Goal: Information Seeking & Learning: Learn about a topic

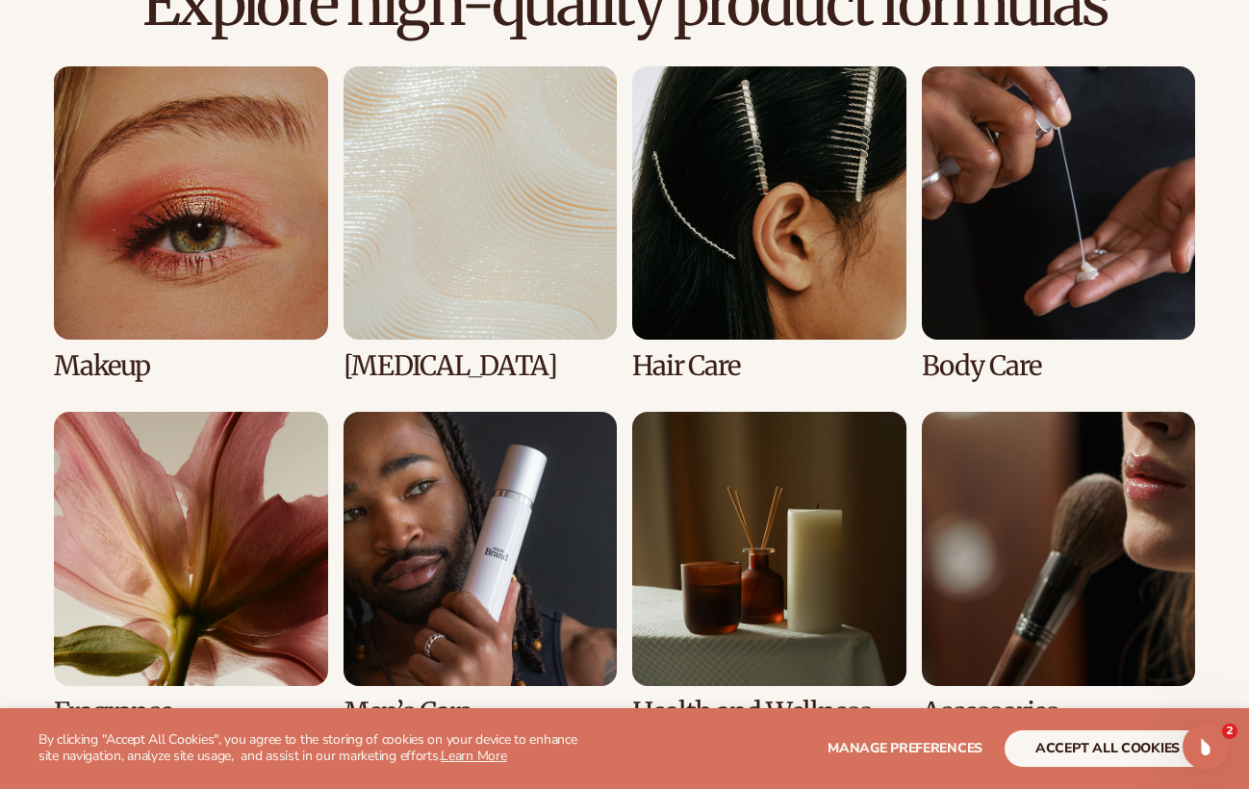
scroll to position [1393, 0]
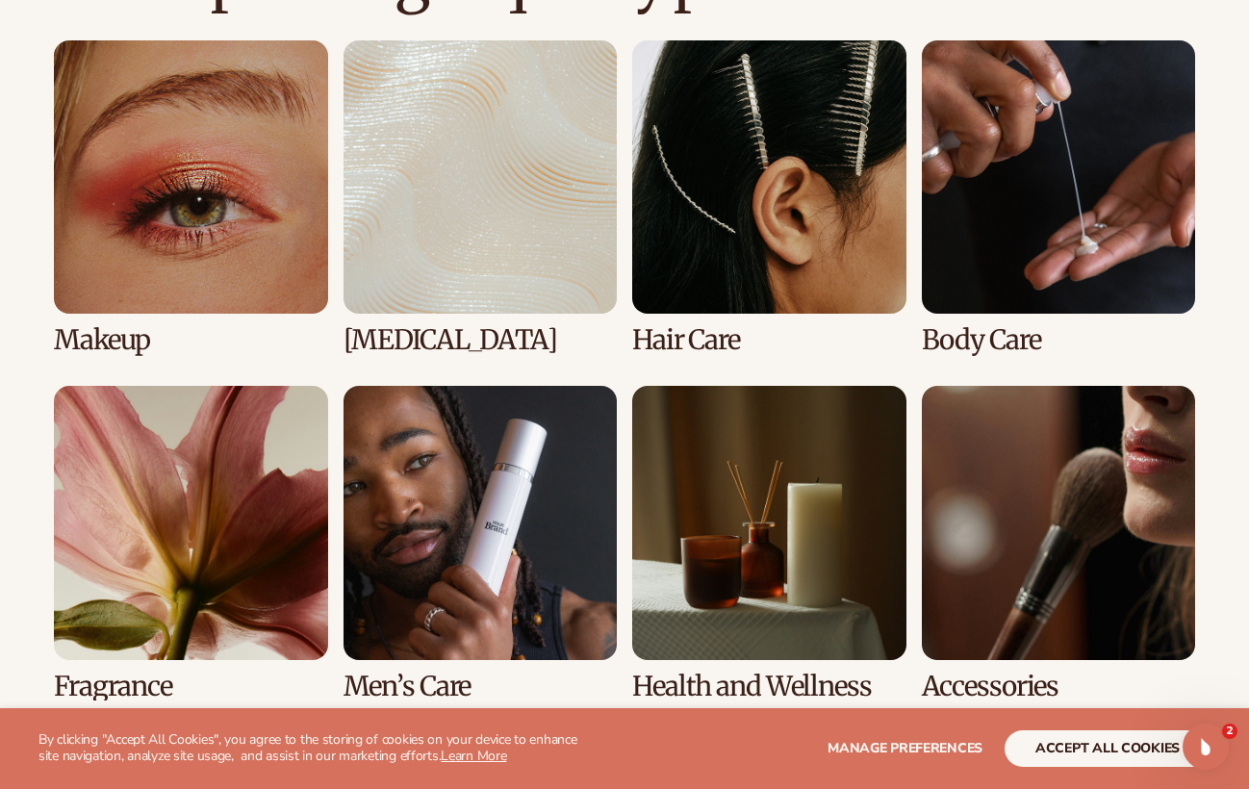
click at [407, 338] on link "2 / 8" at bounding box center [480, 197] width 274 height 315
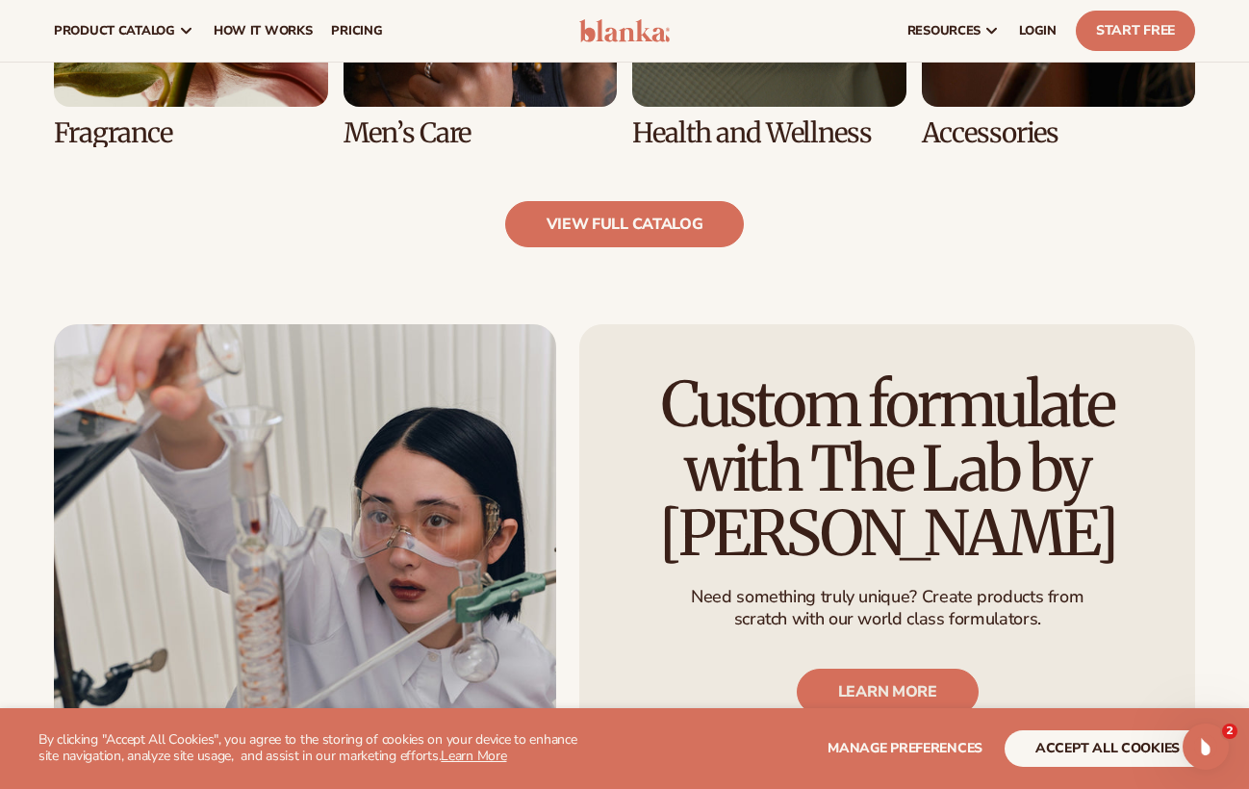
scroll to position [1945, 0]
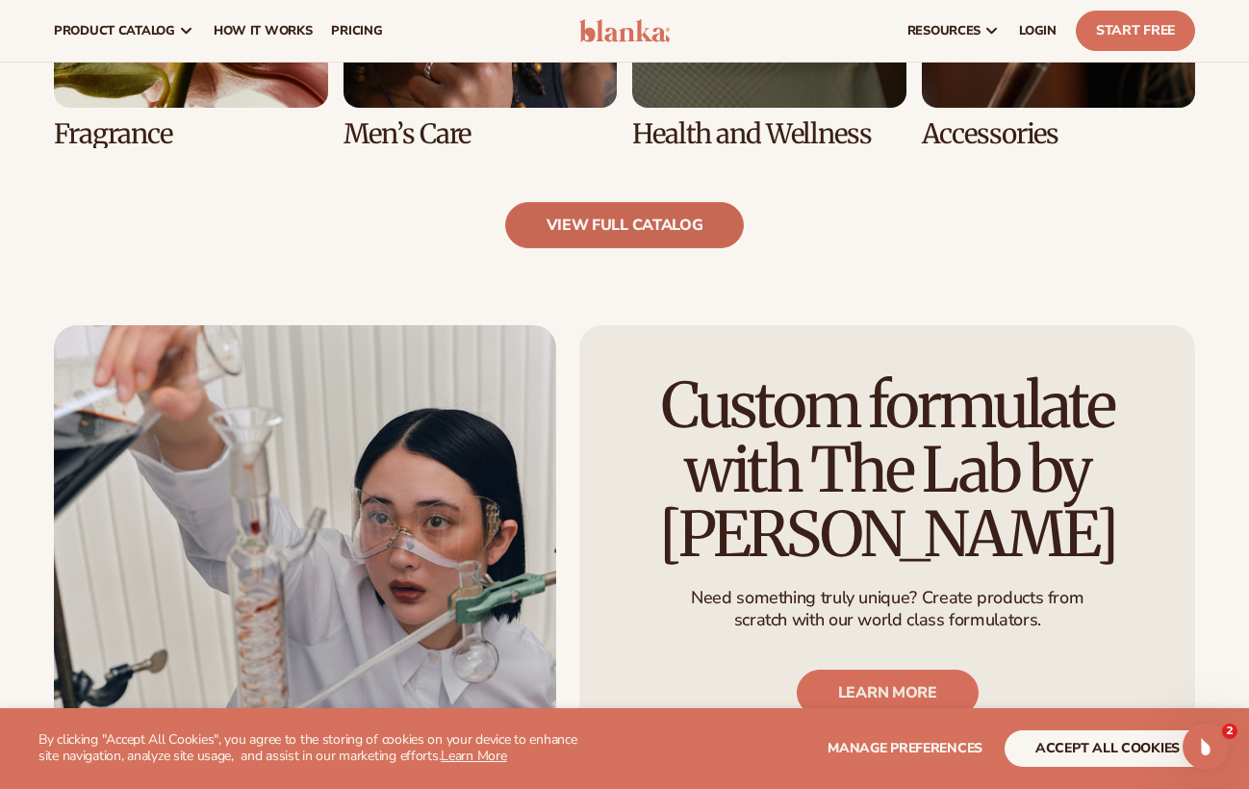
click at [602, 223] on link "view full catalog" at bounding box center [625, 225] width 240 height 46
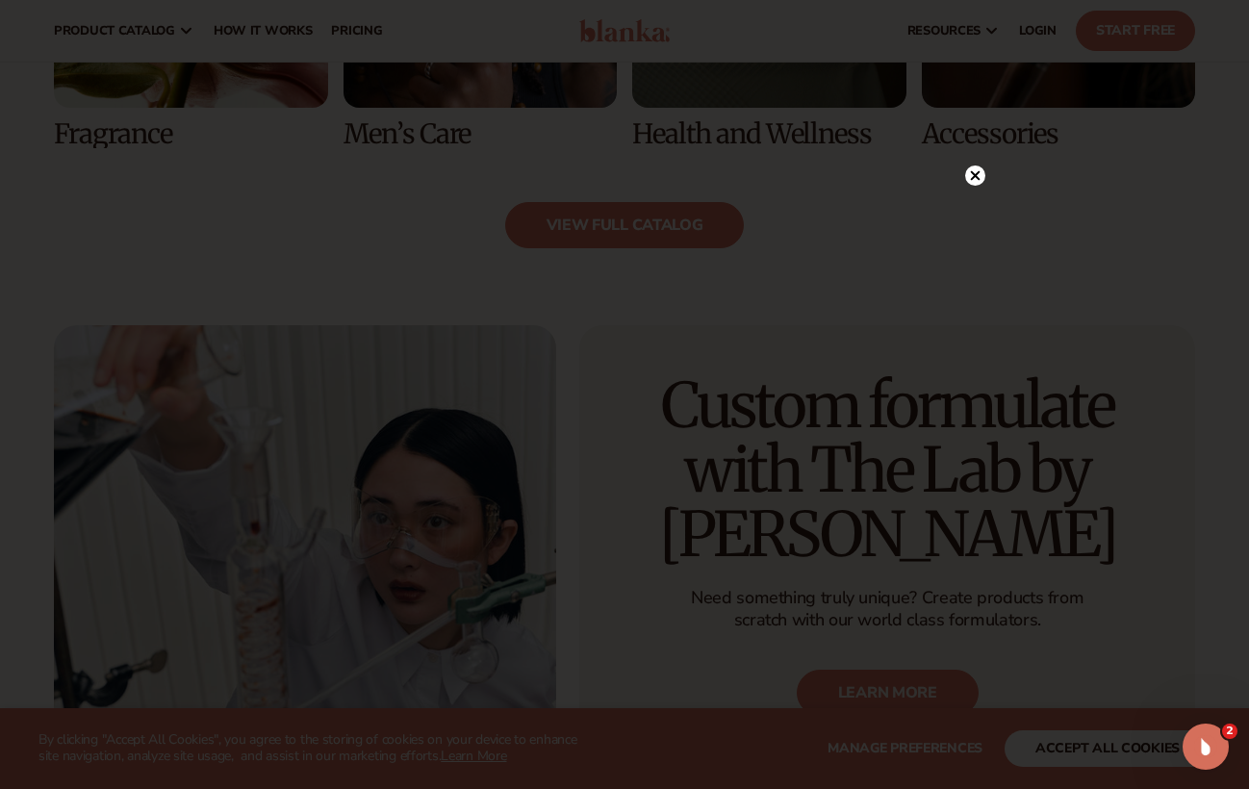
click at [971, 177] on circle at bounding box center [975, 175] width 20 height 20
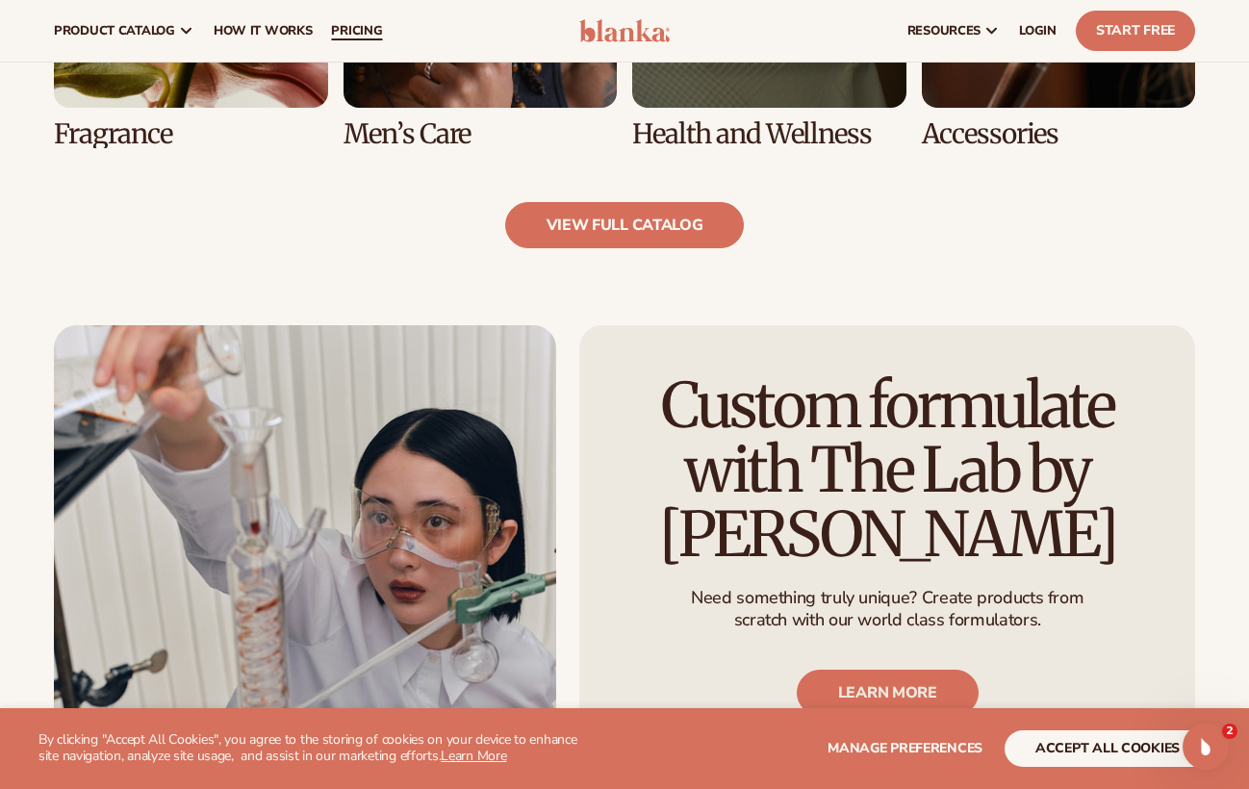
click at [350, 28] on span "pricing" at bounding box center [356, 30] width 51 height 15
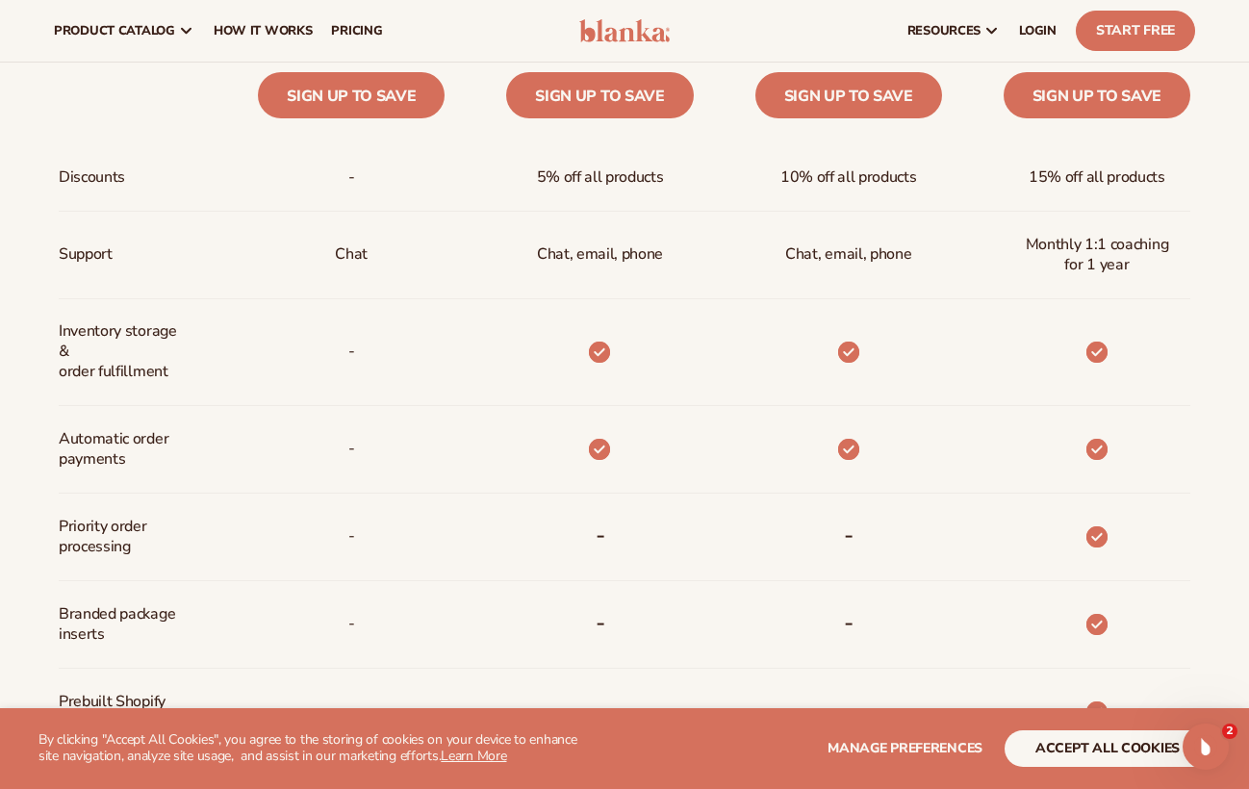
scroll to position [895, 0]
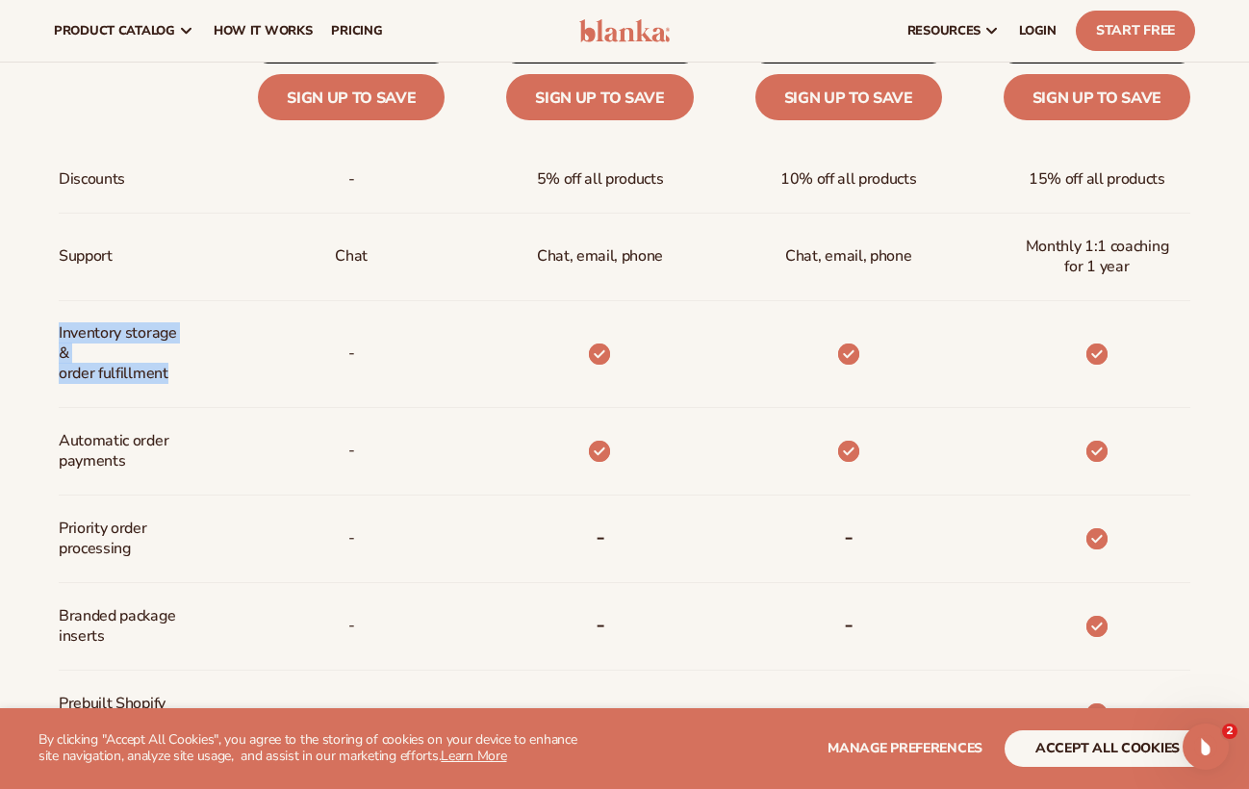
drag, startPoint x: 172, startPoint y: 376, endPoint x: 49, endPoint y: 338, distance: 129.0
click at [49, 338] on div "Billed Monthly billed Yearly Billed Monthly billed Yearly Discounts Support Inv…" at bounding box center [624, 453] width 1239 height 1295
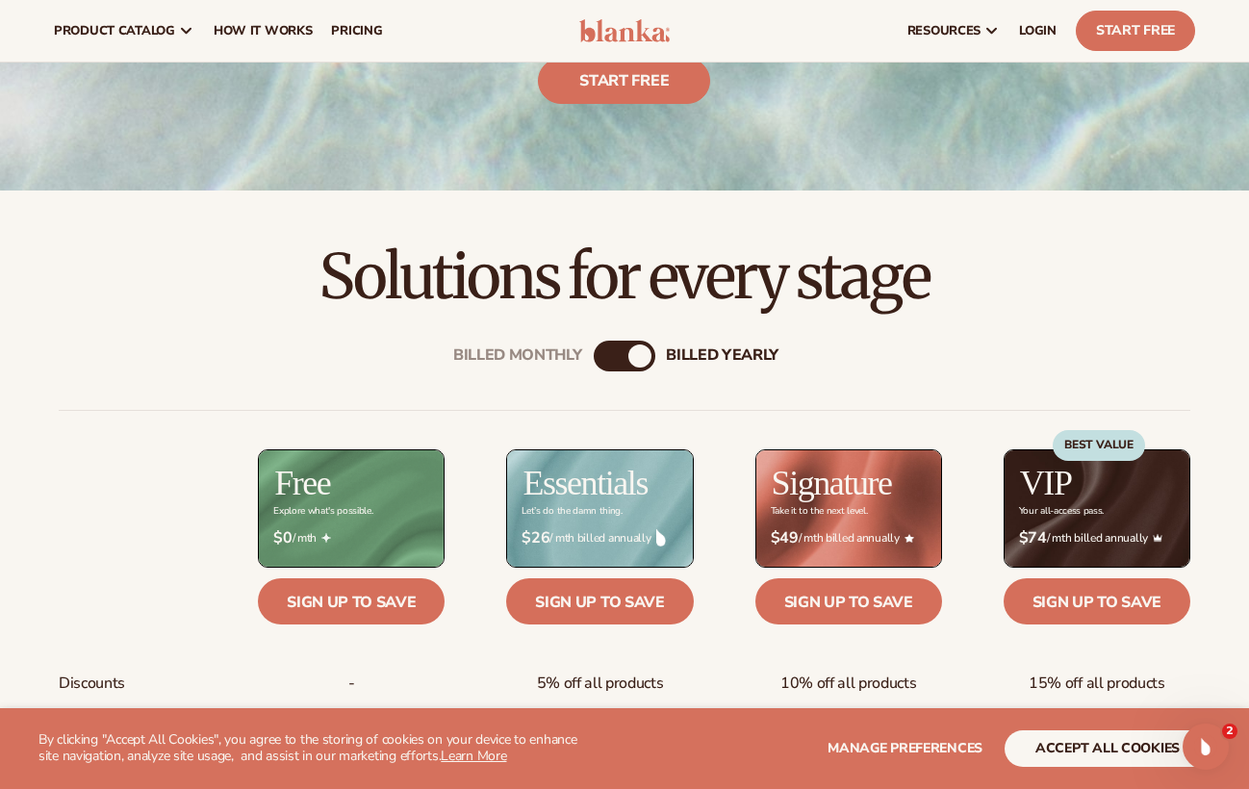
scroll to position [388, 0]
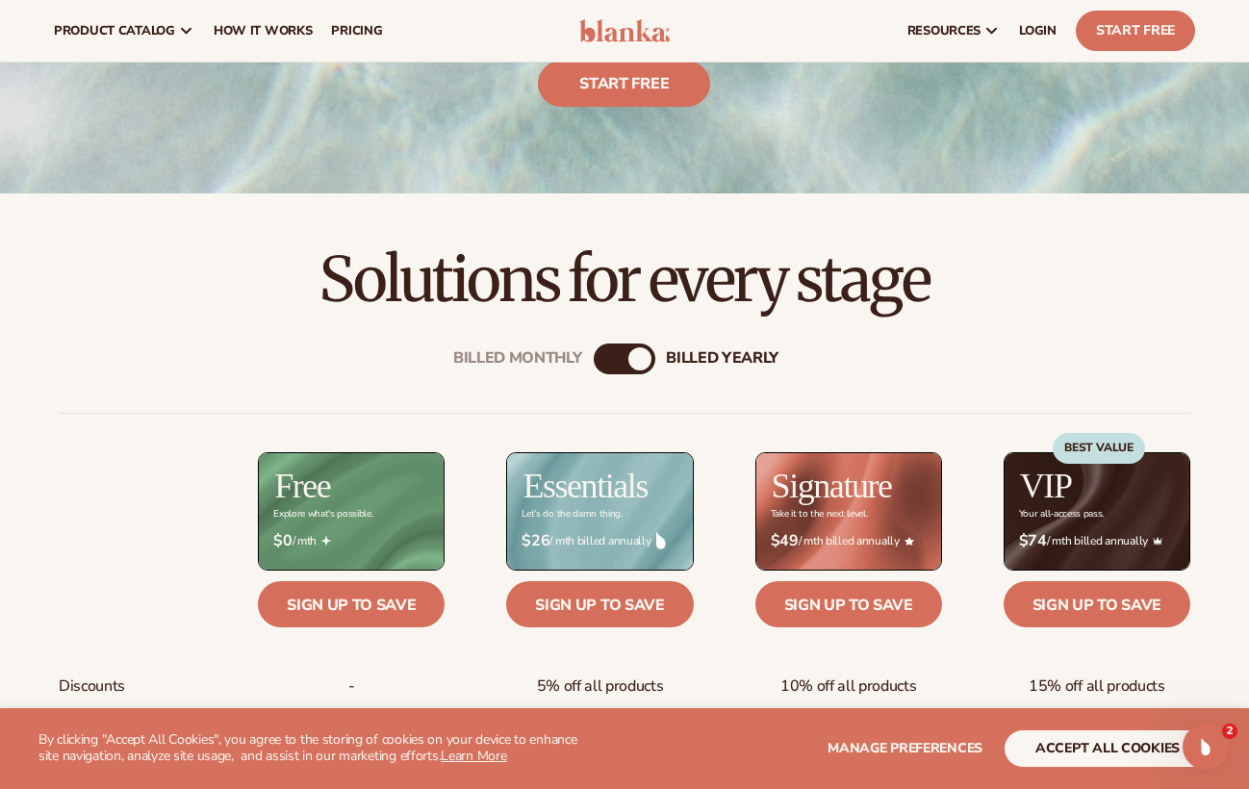
click at [607, 362] on div "Billed Monthly" at bounding box center [605, 358] width 23 height 23
click at [641, 363] on div "billed Yearly" at bounding box center [643, 358] width 23 height 23
